Goal: Obtain resource: Download file/media

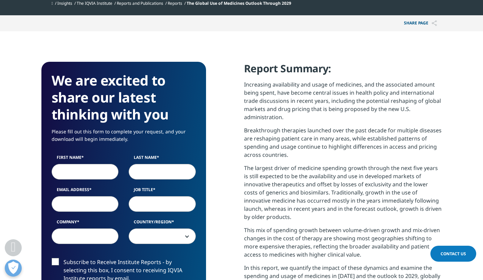
scroll to position [272, 0]
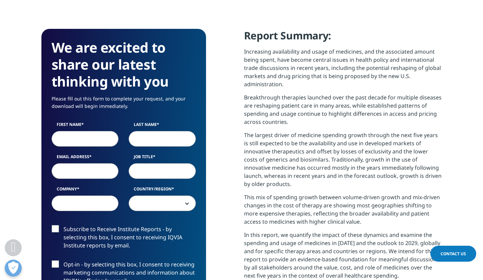
click at [69, 138] on input "First Name" at bounding box center [85, 139] width 67 height 16
type input "[PERSON_NAME]"
select select "[GEOGRAPHIC_DATA]"
click at [102, 166] on input "Email Address" at bounding box center [85, 171] width 67 height 16
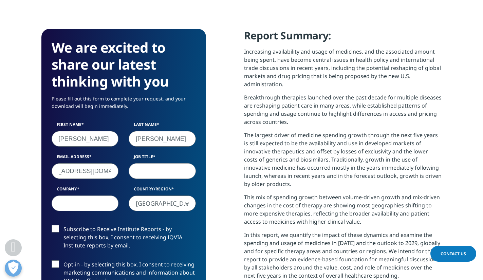
scroll to position [0, 29]
type input "[EMAIL_ADDRESS][DOMAIN_NAME]"
click at [161, 177] on input "Job Title" at bounding box center [162, 171] width 67 height 16
click at [153, 173] on input "Commercial Consulting - Open to Opportunities" at bounding box center [162, 171] width 67 height 16
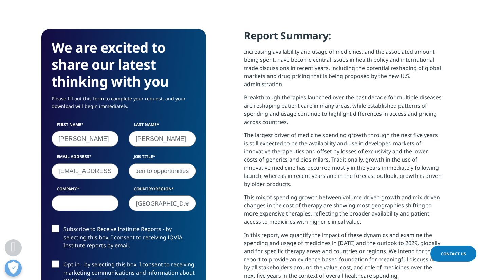
scroll to position [0, 74]
type input "Commercial Consulting - Open to opportunities"
click at [104, 201] on input "Company" at bounding box center [85, 204] width 67 height 16
drag, startPoint x: 80, startPoint y: 208, endPoint x: 17, endPoint y: 206, distance: 63.5
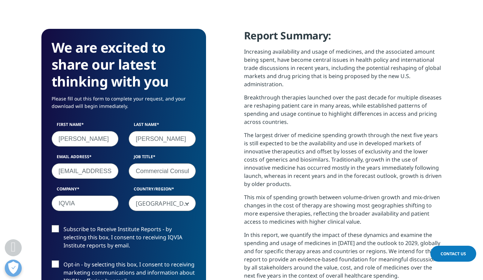
click at [17, 206] on section "We are excited to share our latest thinking with you Please fill out this form …" at bounding box center [241, 216] width 483 height 437
type input "IQVIA alumnus - open to opportunities"
click at [172, 204] on span "[GEOGRAPHIC_DATA]" at bounding box center [162, 204] width 67 height 16
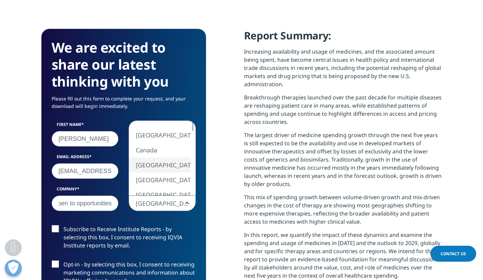
scroll to position [0, 0]
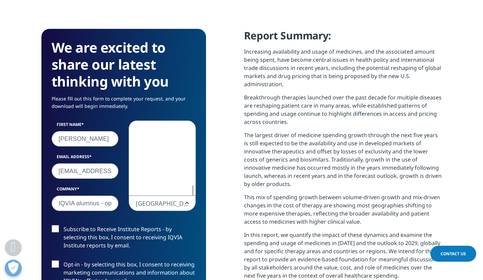
click at [172, 202] on span "[GEOGRAPHIC_DATA]" at bounding box center [162, 204] width 67 height 16
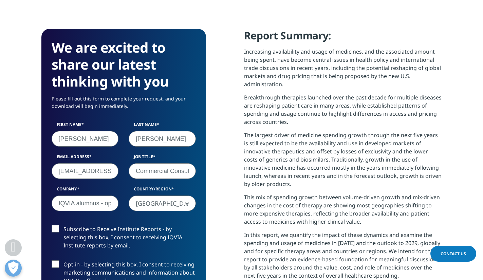
click at [171, 204] on span "[GEOGRAPHIC_DATA]" at bounding box center [162, 204] width 67 height 16
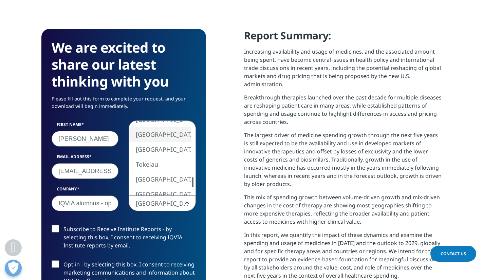
click at [194, 181] on div at bounding box center [192, 182] width 5 height 10
select select "Switzerland"
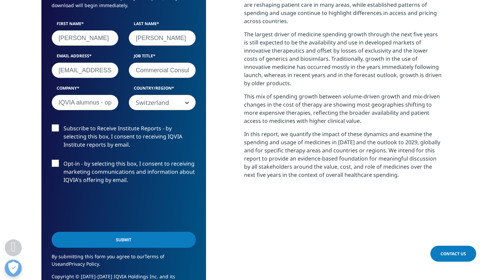
scroll to position [374, 0]
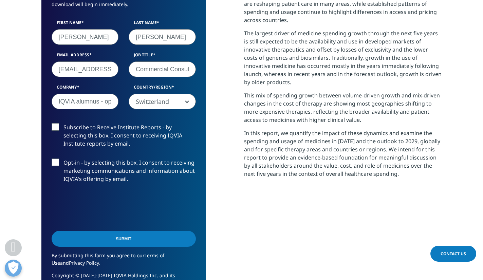
click at [55, 128] on label "Subscribe to Receive Institute Reports - by selecting this box, I consent to re…" at bounding box center [124, 137] width 144 height 28
click at [64, 123] on input "Subscribe to Receive Institute Reports - by selecting this box, I consent to re…" at bounding box center [64, 123] width 0 height 0
click at [58, 161] on label "Opt-in - by selecting this box, I consent to receiving marketing communications…" at bounding box center [124, 173] width 144 height 28
click at [64, 159] on input "Opt-in - by selecting this box, I consent to receiving marketing communications…" at bounding box center [64, 159] width 0 height 0
click at [125, 241] on input "Submit" at bounding box center [124, 239] width 144 height 16
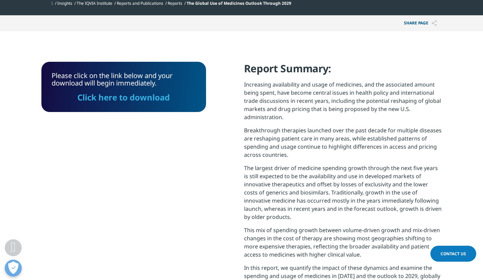
scroll to position [141, 0]
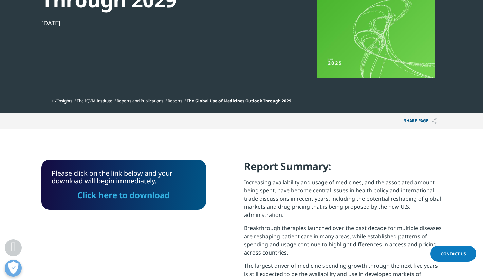
click at [124, 196] on link "Click here to download" at bounding box center [123, 195] width 92 height 11
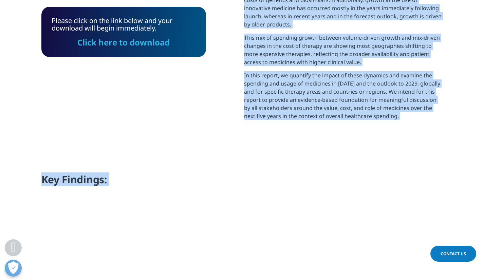
scroll to position [498, 0]
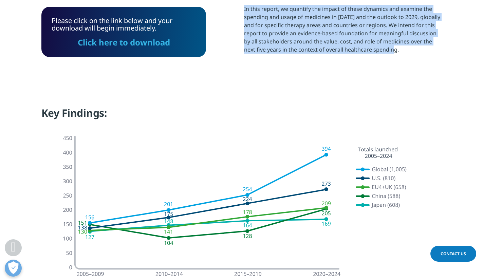
drag, startPoint x: 244, startPoint y: 31, endPoint x: 389, endPoint y: 59, distance: 147.0
copy div "Report Summary: Increasing availability and usage of medicines, and the associa…"
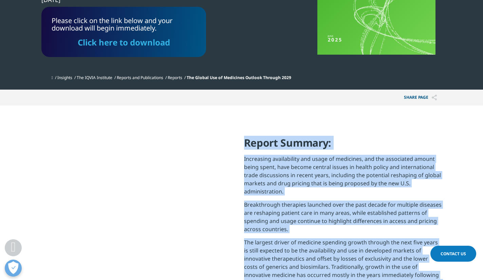
scroll to position [158, 0]
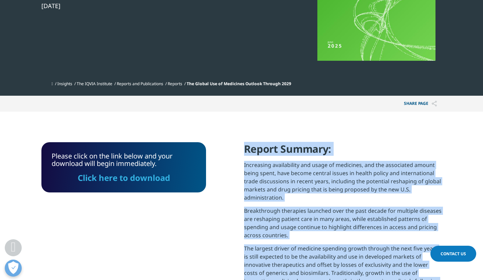
click at [291, 153] on h4 "Report Summary:" at bounding box center [343, 151] width 198 height 19
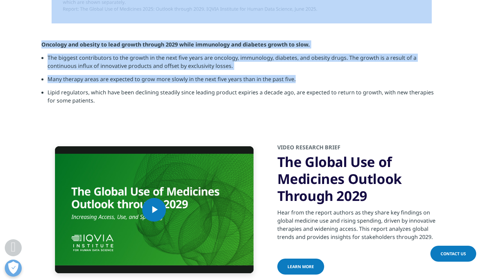
scroll to position [1958, 0]
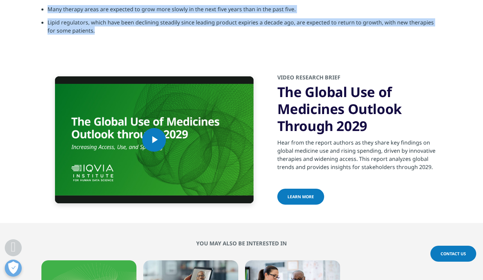
drag, startPoint x: 245, startPoint y: 150, endPoint x: 259, endPoint y: 225, distance: 76.3
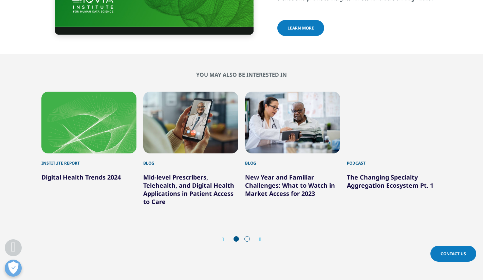
scroll to position [2127, 0]
